Goal: Task Accomplishment & Management: Complete application form

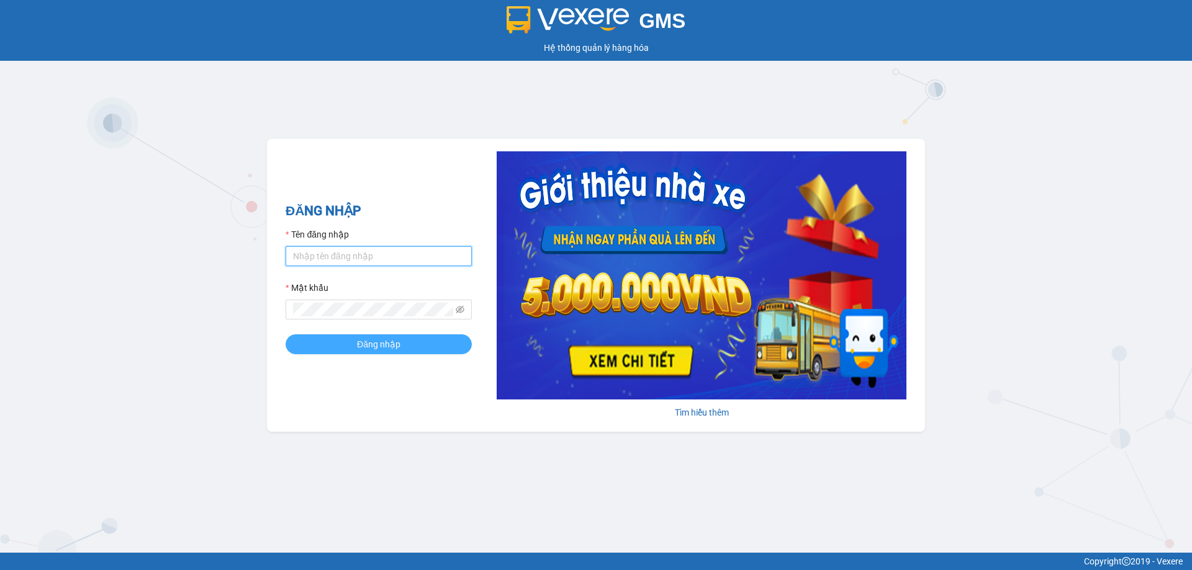
type input "vtychi.hhg"
click at [372, 349] on span "Đăng nhập" at bounding box center [378, 345] width 43 height 14
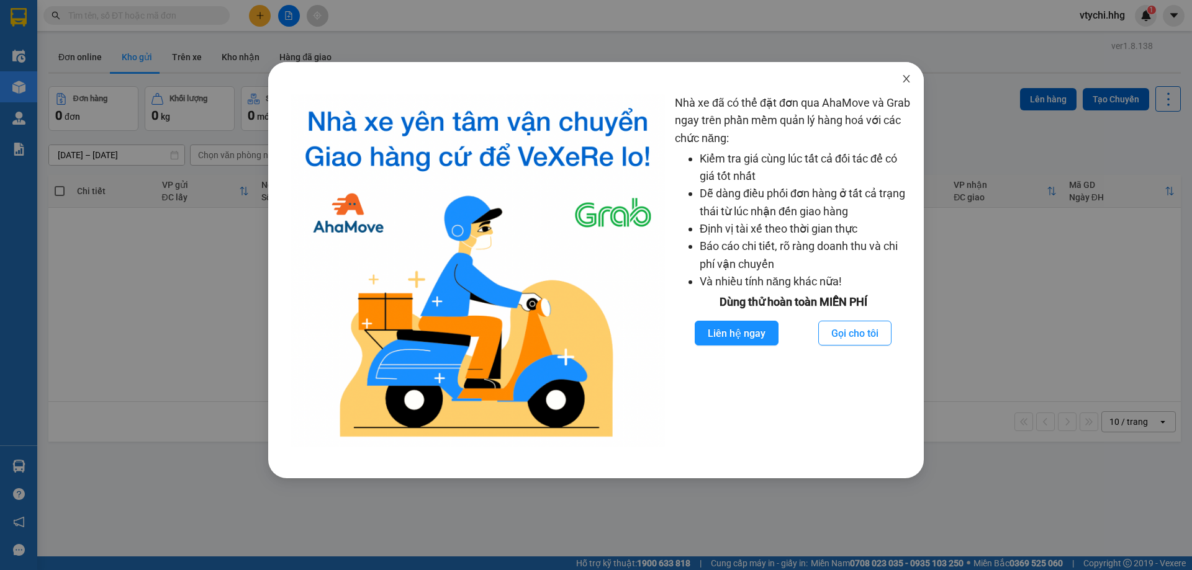
click at [909, 78] on icon "close" at bounding box center [906, 79] width 10 height 10
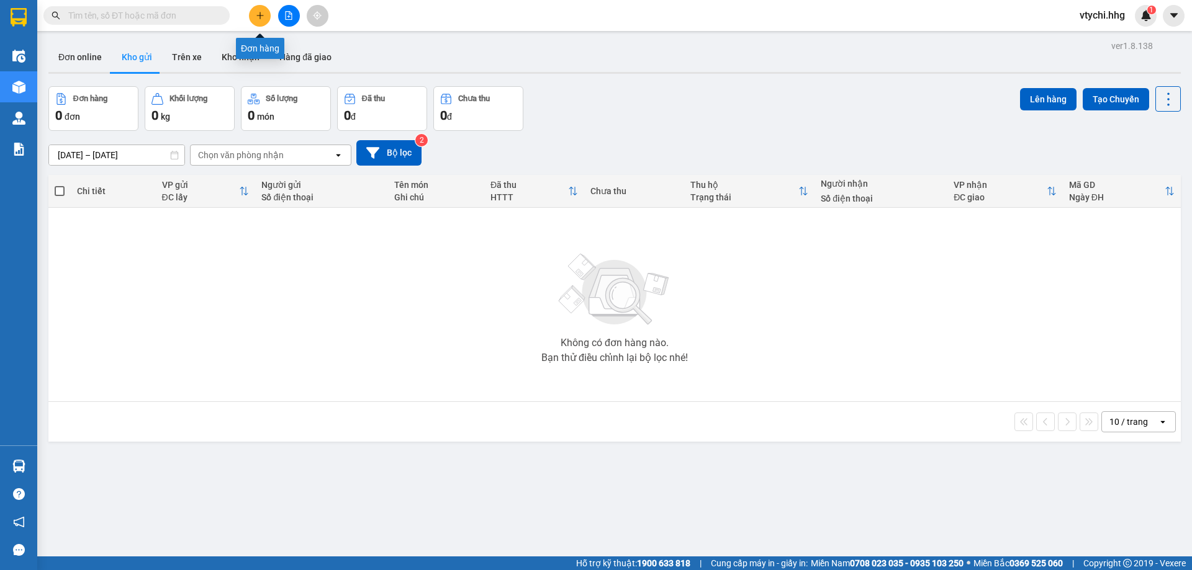
click at [260, 15] on icon "plus" at bounding box center [259, 15] width 1 height 7
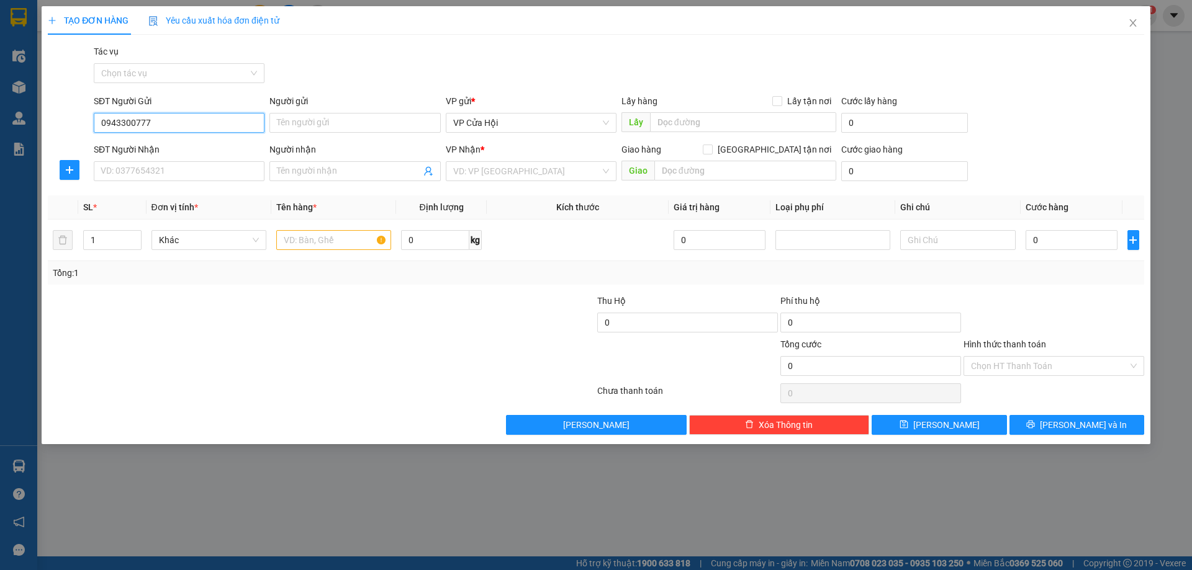
type input "0943300777"
click at [372, 112] on div "Người gửi" at bounding box center [354, 103] width 171 height 19
click at [377, 119] on input "Người gửi" at bounding box center [354, 123] width 171 height 20
type input "a"
type input "huỳnh thái sơn"
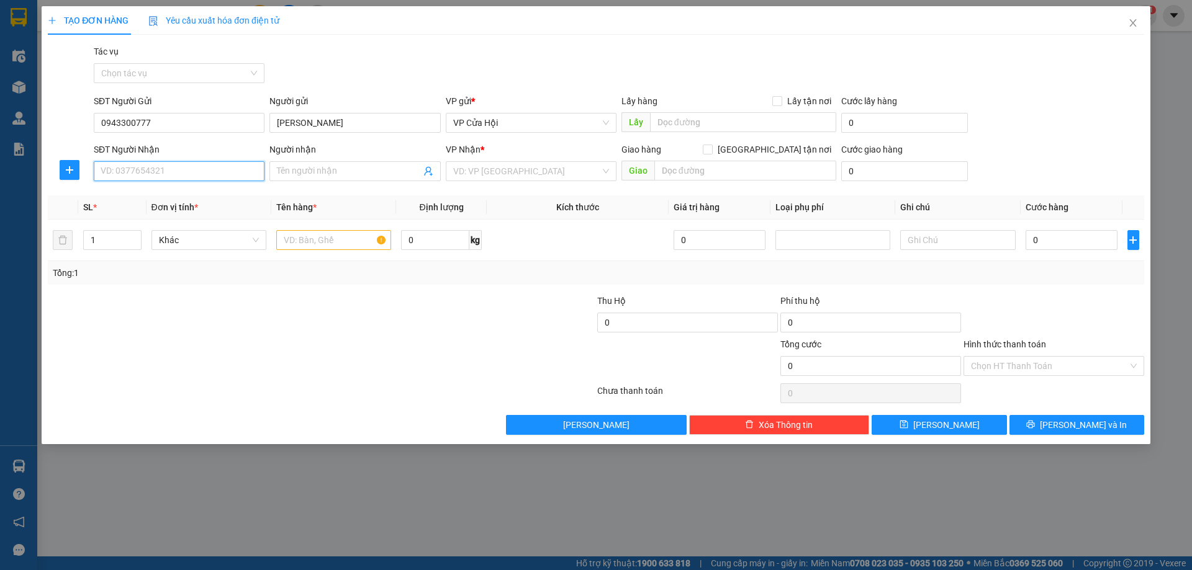
click at [186, 171] on input "SĐT Người Nhận" at bounding box center [179, 171] width 171 height 20
click at [134, 200] on div "0901442421" at bounding box center [179, 196] width 156 height 14
type input "0901442421"
click at [335, 181] on div "Người nhận Tên người nhận" at bounding box center [354, 164] width 171 height 43
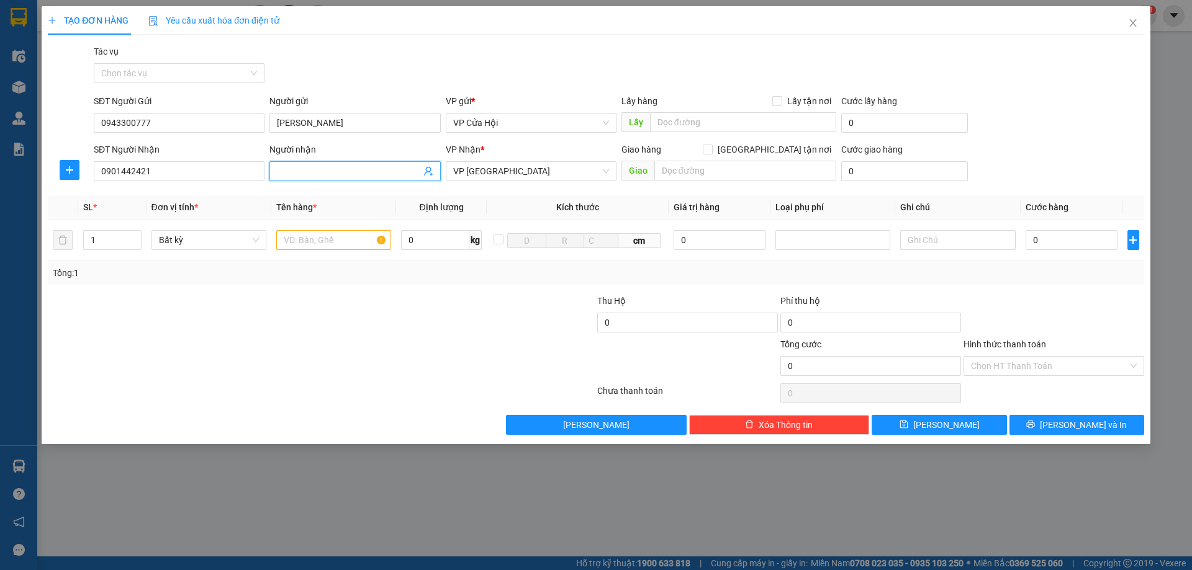
click at [346, 168] on input "Người nhận" at bounding box center [348, 171] width 143 height 14
type input "huỳnh thị loan"
click at [351, 243] on input "text" at bounding box center [333, 240] width 115 height 20
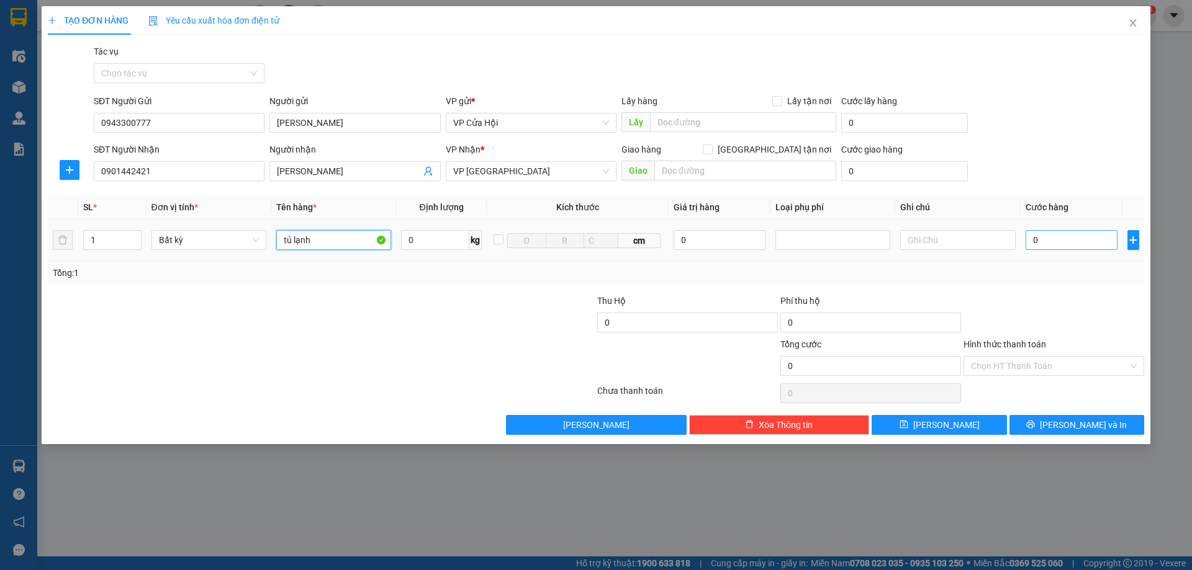
type input "tủ lạnh"
click at [1080, 240] on input "0" at bounding box center [1071, 240] width 92 height 20
type input "4"
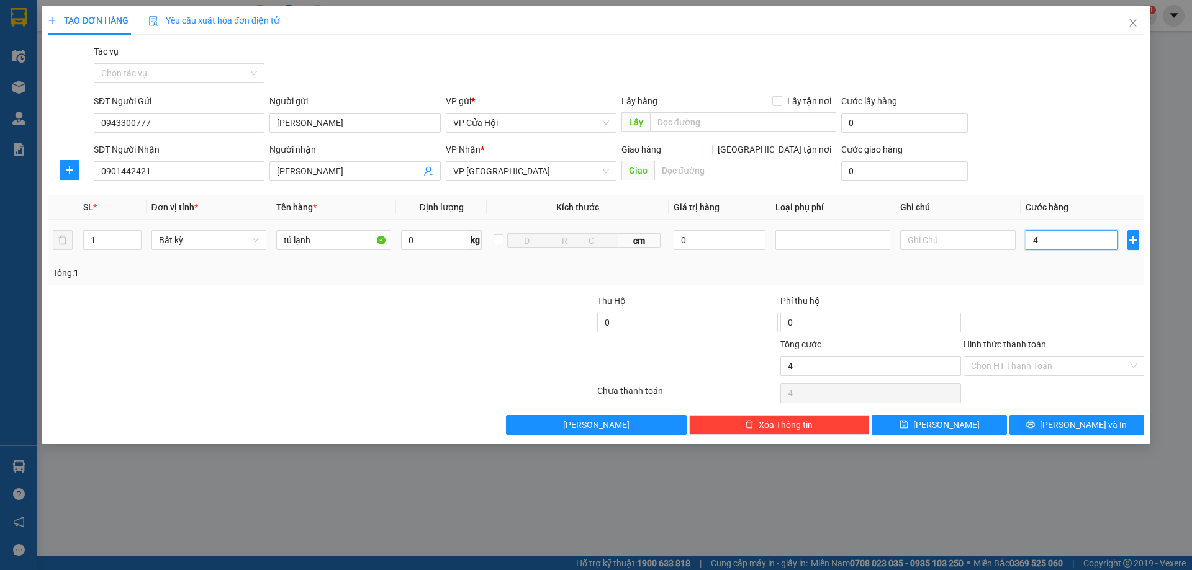
type input "47"
type input "470"
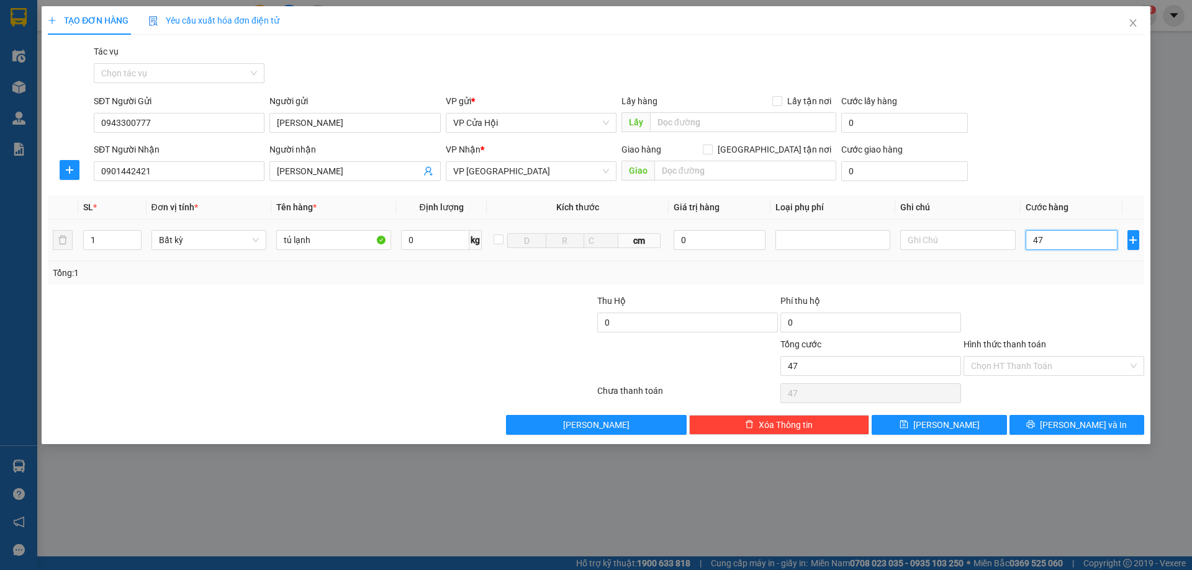
type input "470"
type input "4.700"
type input "47.000"
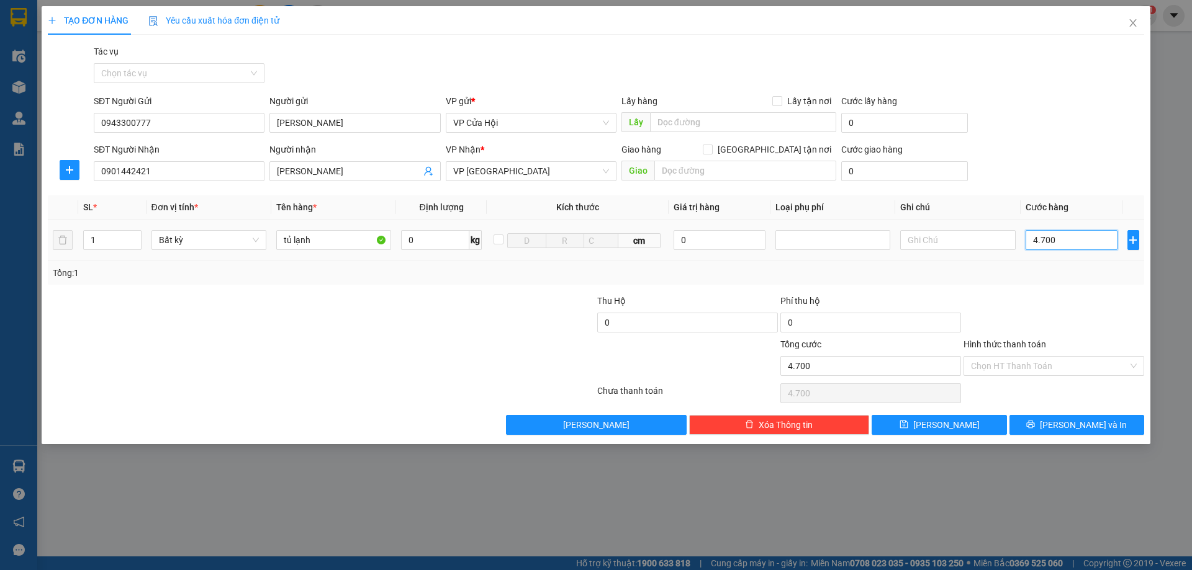
type input "47.000"
type input "470.000"
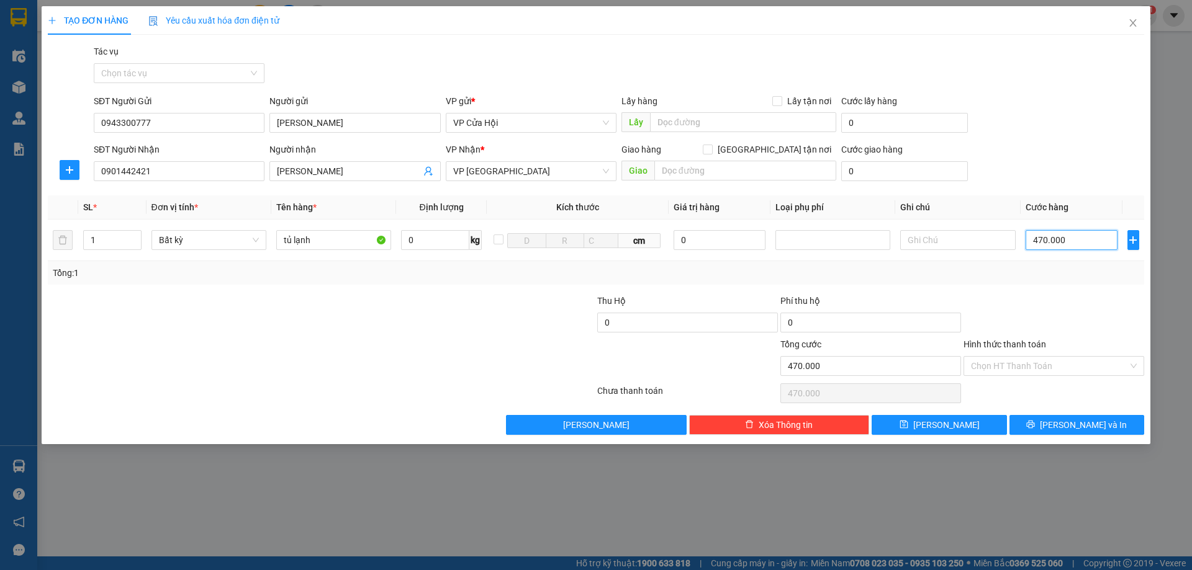
type input "470.000"
click at [1091, 413] on div "Transit Pickup Surcharge Ids Transit Deliver Surcharge Ids Transit Deliver Surc…" at bounding box center [596, 240] width 1096 height 390
click at [1091, 427] on span "Lưu và In" at bounding box center [1083, 425] width 87 height 14
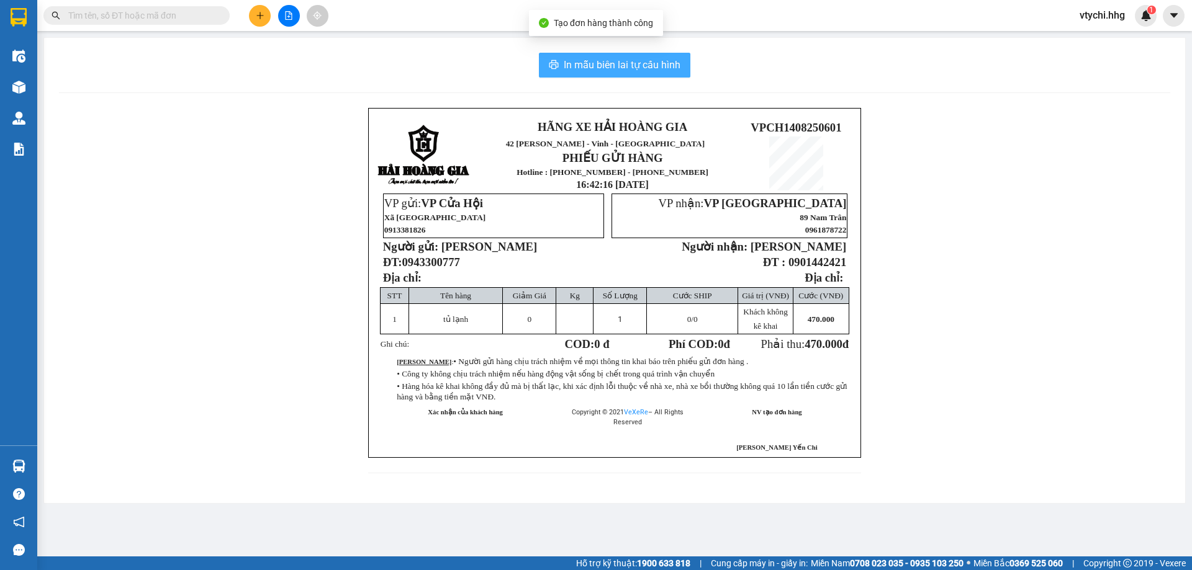
click at [623, 60] on span "In mẫu biên lai tự cấu hình" at bounding box center [622, 65] width 117 height 16
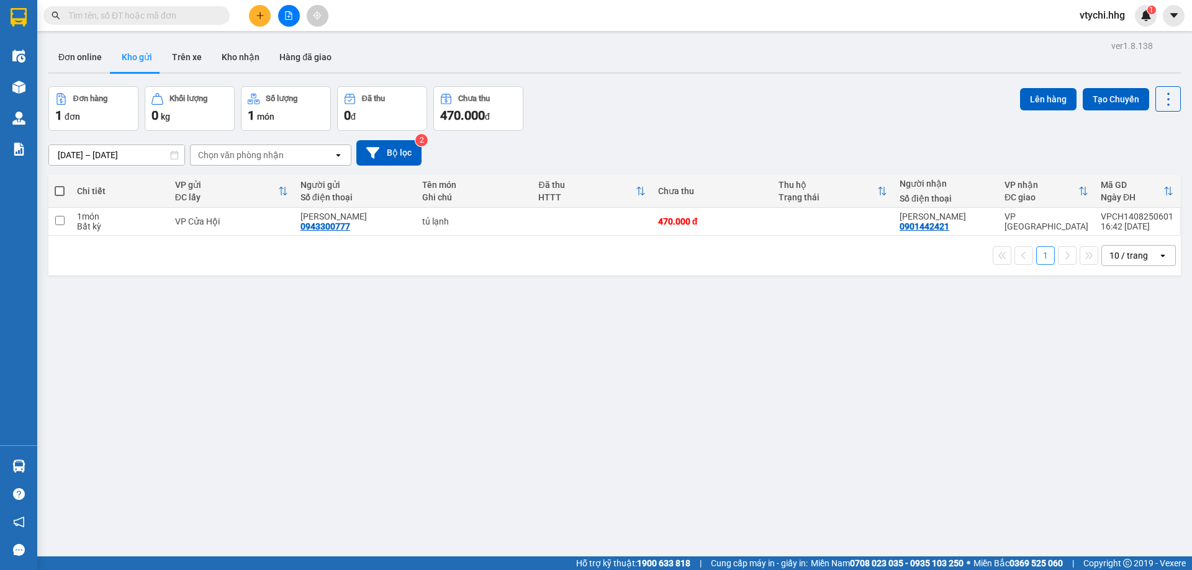
click at [661, 115] on div "Đơn hàng 1 đơn Khối lượng 0 kg Số lượng 1 món Đã thu 0 đ Chưa thu 470.000 đ Lên…" at bounding box center [614, 108] width 1132 height 45
click at [1099, 217] on button at bounding box center [1107, 222] width 17 height 22
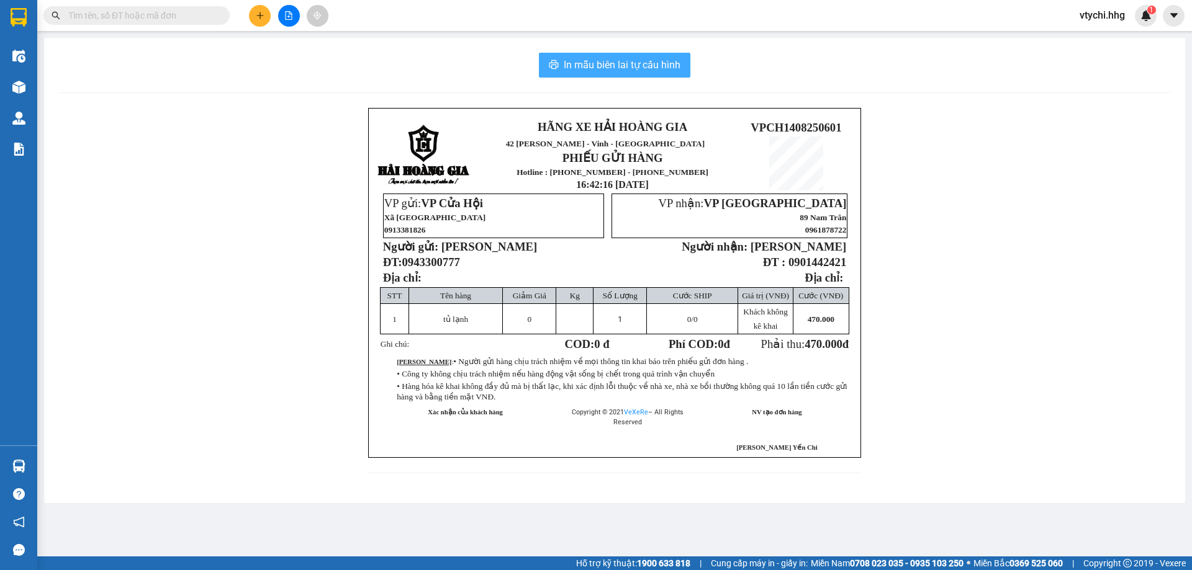
click at [618, 55] on button "In mẫu biên lai tự cấu hình" at bounding box center [614, 65] width 151 height 25
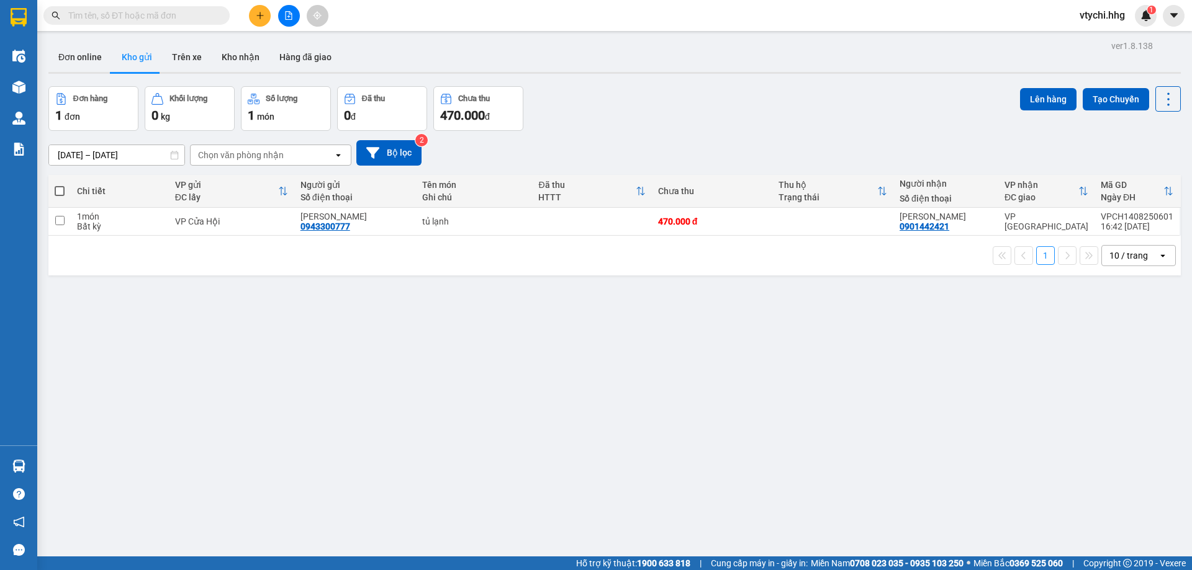
click at [842, 120] on div "Đơn hàng 1 đơn Khối lượng 0 kg Số lượng 1 món Đã thu 0 đ Chưa thu 470.000 đ Lên…" at bounding box center [614, 108] width 1132 height 45
